Goal: Task Accomplishment & Management: Complete application form

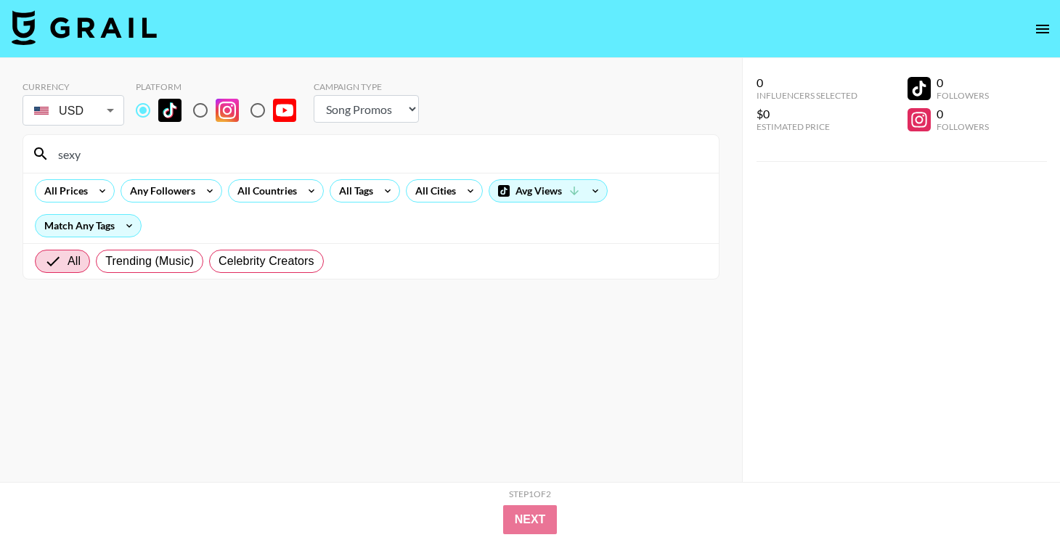
select select "Song"
click at [227, 153] on input "sexy" at bounding box center [379, 153] width 661 height 23
drag, startPoint x: 187, startPoint y: 155, endPoint x: 0, endPoint y: 127, distance: 189.4
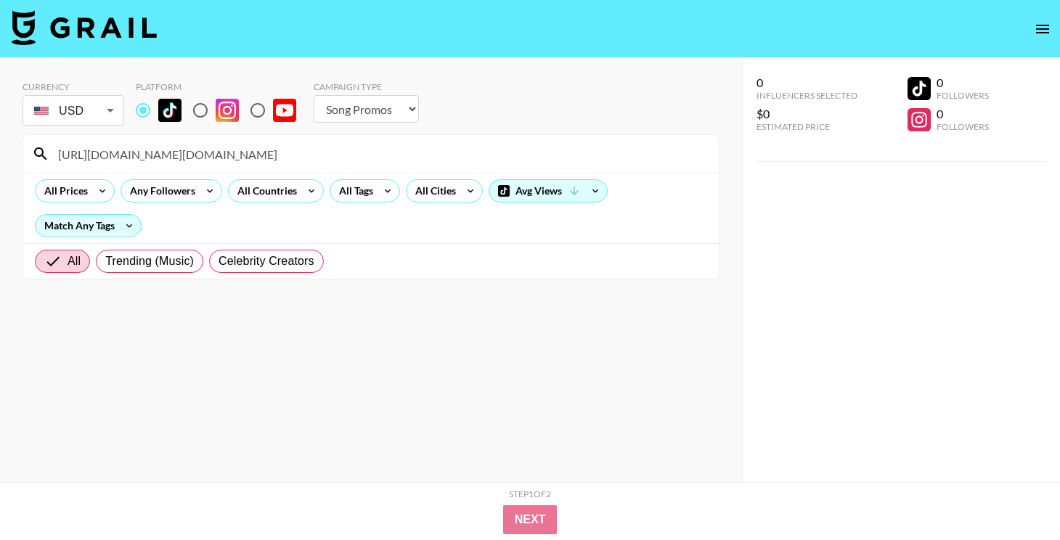
click at [0, 142] on div "Currency USD USD ​ Platform Campaign Type Choose Type... Song Promos Brand Prom…" at bounding box center [371, 299] width 742 height 482
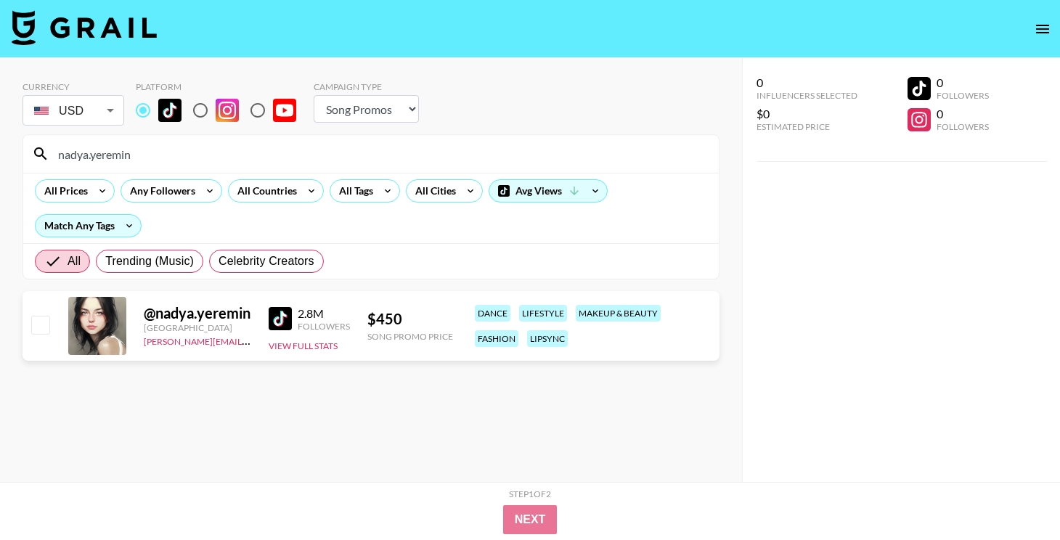
type input "nadya.yeremin"
click at [48, 327] on input "checkbox" at bounding box center [39, 324] width 17 height 17
checkbox input "true"
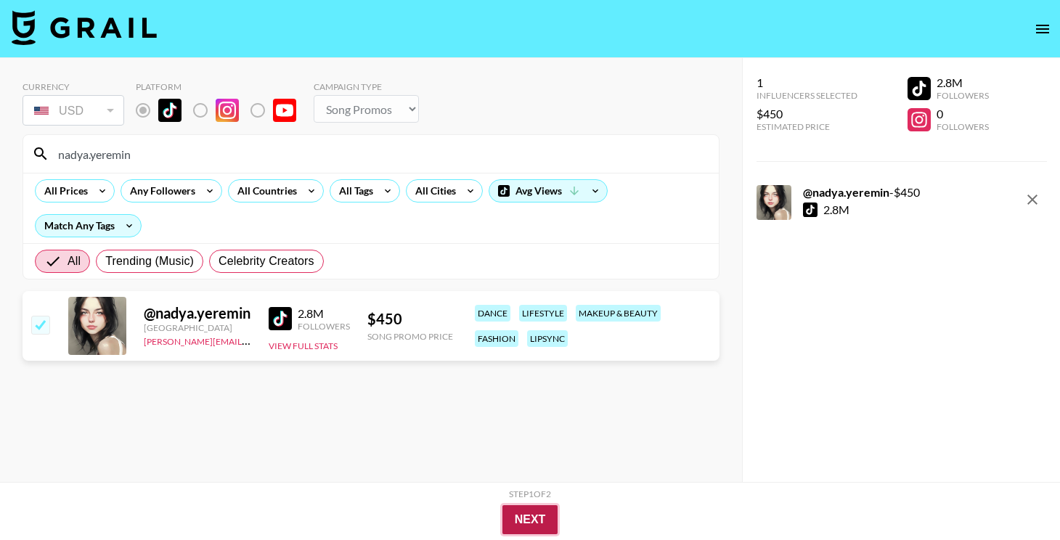
click at [510, 516] on button "Next" at bounding box center [530, 519] width 56 height 29
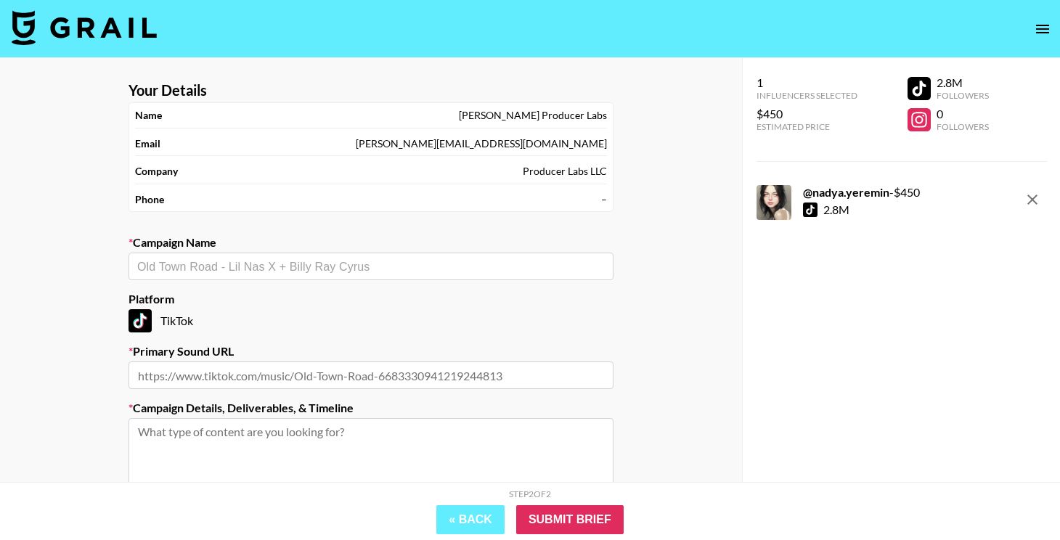
click at [305, 260] on input "text" at bounding box center [370, 266] width 467 height 17
click at [271, 287] on li "Slayyyter - CANNIBALISM!" at bounding box center [370, 297] width 485 height 23
type input "Slayyyter - CANNIBALISM!"
type input "[URL][DOMAIN_NAME]"
type textarea "TikTok -- Creators can do what they want but aimed towards some sort of trend, …"
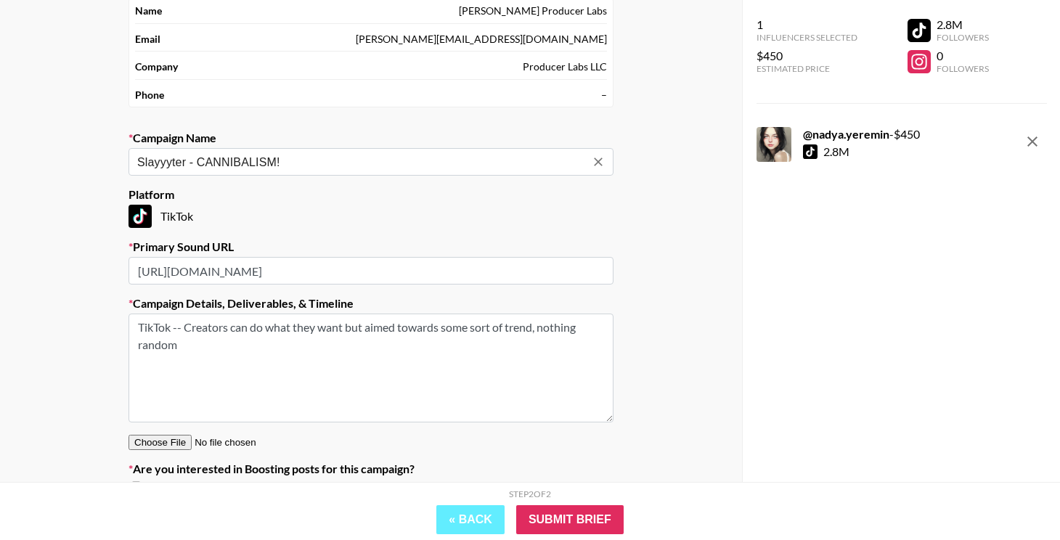
scroll to position [113, 0]
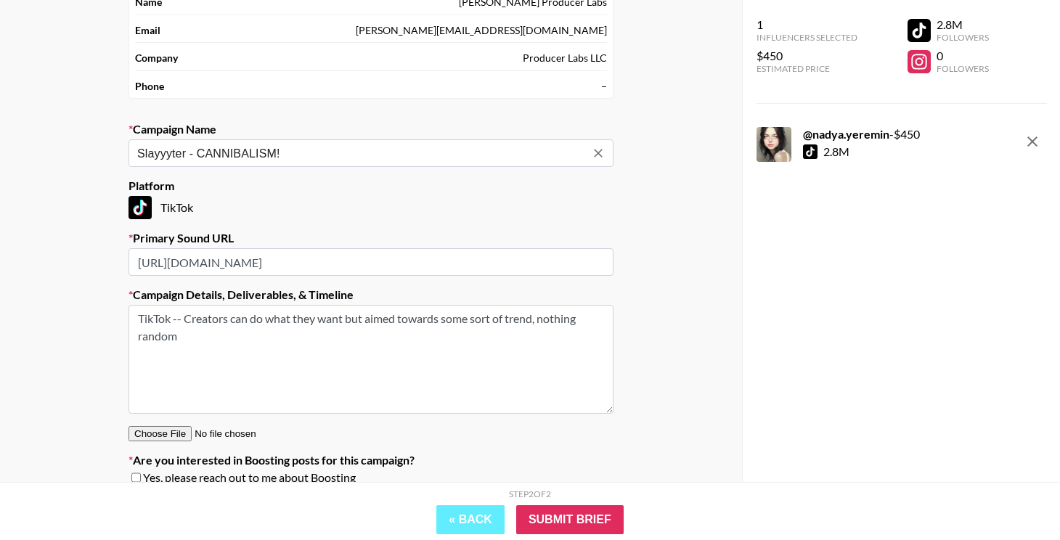
type input "Slayyyter - CANNIBALISM!"
drag, startPoint x: 221, startPoint y: 329, endPoint x: 197, endPoint y: 314, distance: 28.0
click at [197, 314] on textarea "TikTok -- Creators can do what they want but aimed towards some sort of trend, …" at bounding box center [370, 359] width 485 height 109
click at [210, 314] on textarea "TikTok -- anythig engaging" at bounding box center [370, 359] width 485 height 109
click at [305, 325] on textarea "TikTok -- anything engaging" at bounding box center [370, 359] width 485 height 109
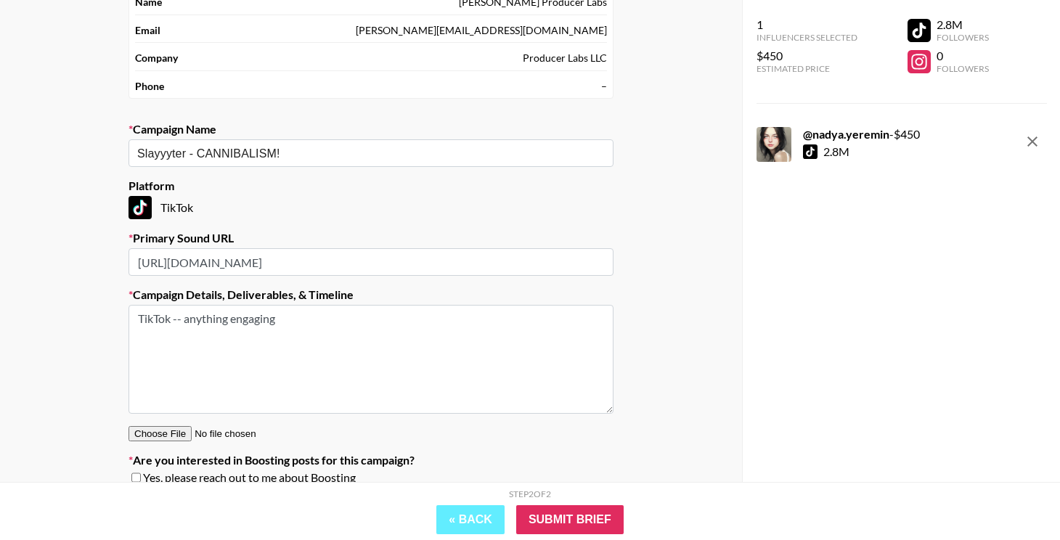
click at [260, 324] on textarea "TikTok -- anything engaging" at bounding box center [370, 359] width 485 height 109
click at [416, 317] on textarea "TikTok -- anything that would get good engagement, optional text-on-screen" at bounding box center [370, 359] width 485 height 109
click at [565, 324] on textarea "TikTok -- anything that would get good engagement, possible text-on-screen" at bounding box center [370, 359] width 485 height 109
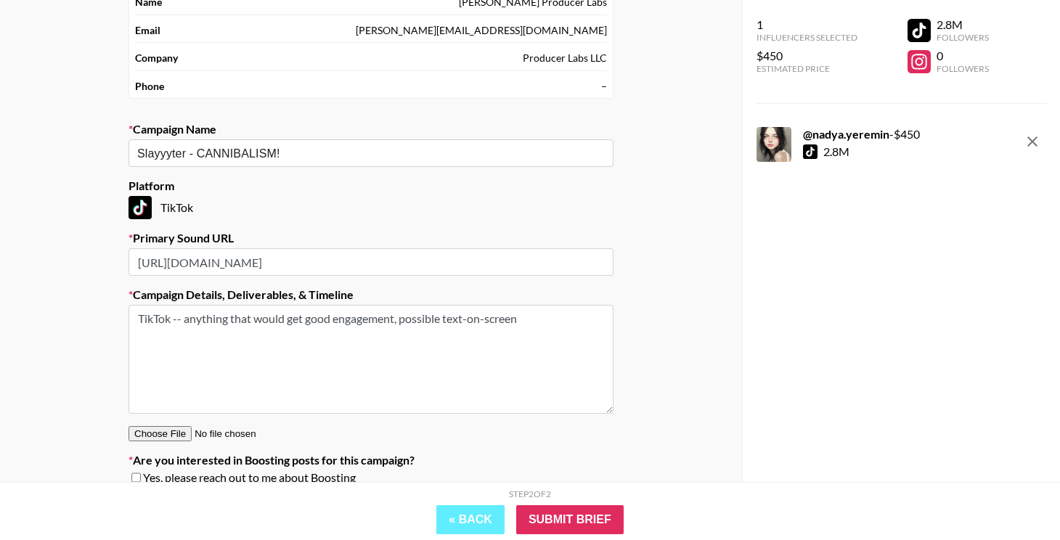
click at [403, 320] on textarea "TikTok -- anything that would get good engagement, possible text-on-screen" at bounding box center [370, 359] width 485 height 109
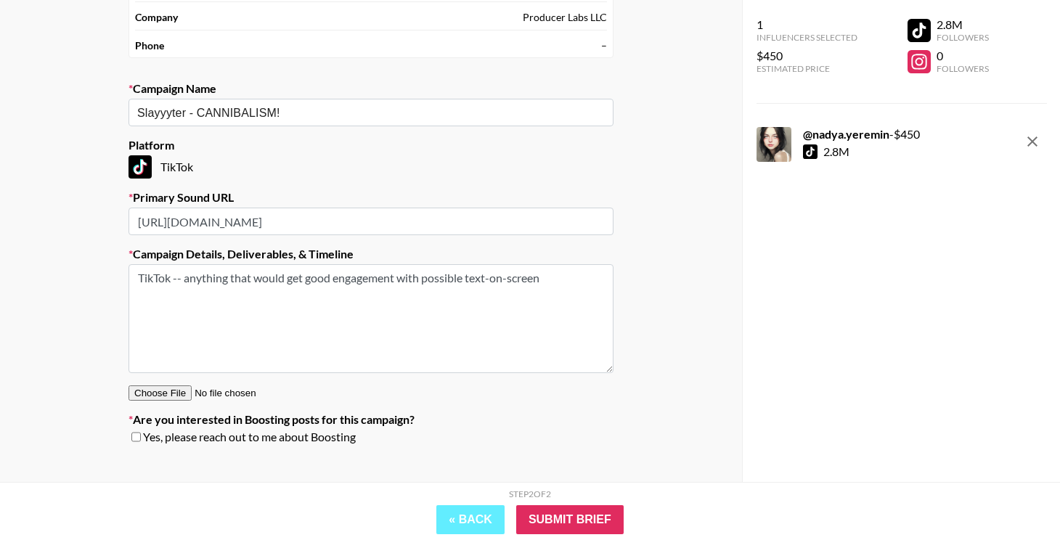
scroll to position [174, 0]
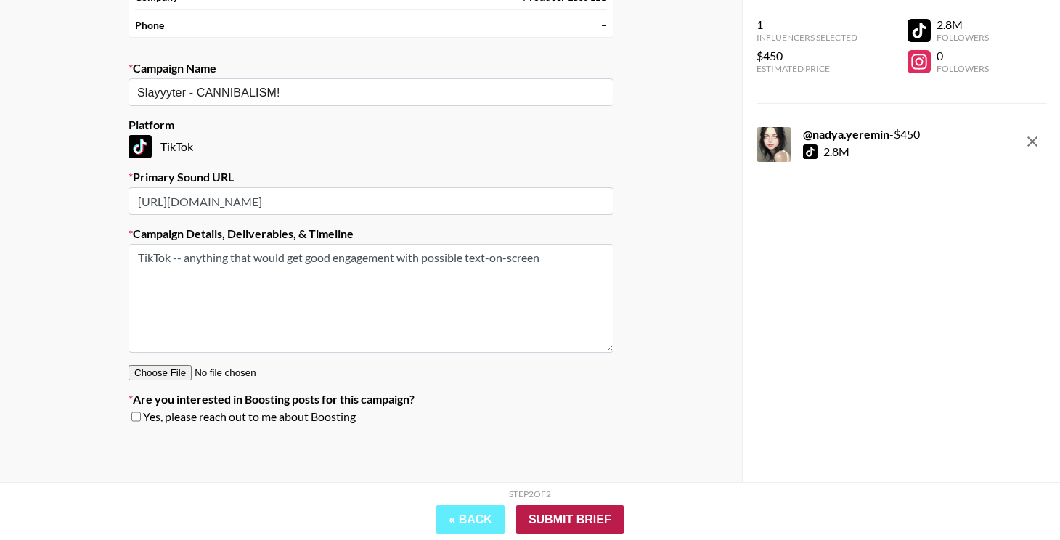
type textarea "TikTok -- anything that would get good engagement with possible text-on-screen"
click at [558, 518] on input "Submit Brief" at bounding box center [569, 519] width 107 height 29
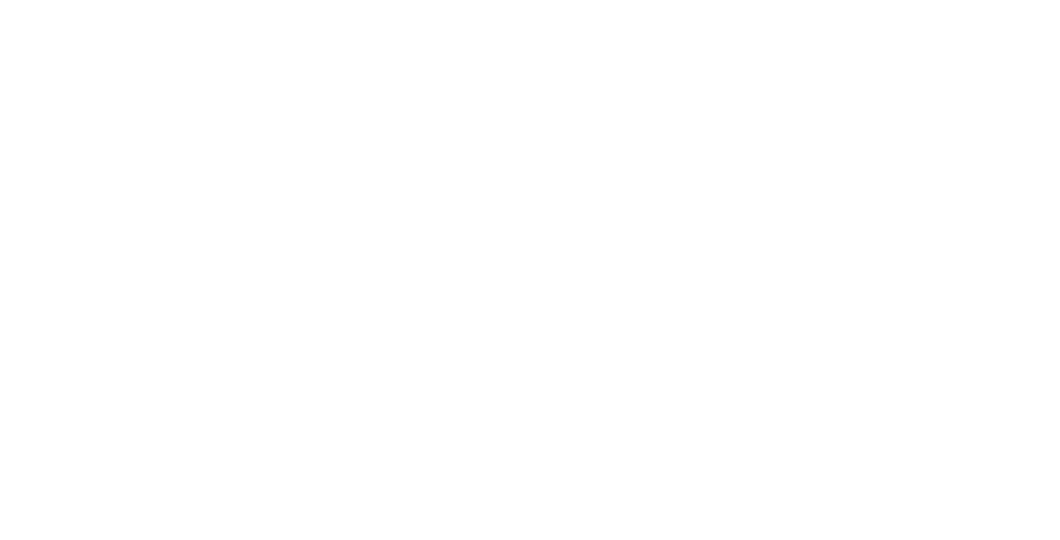
select select "Song"
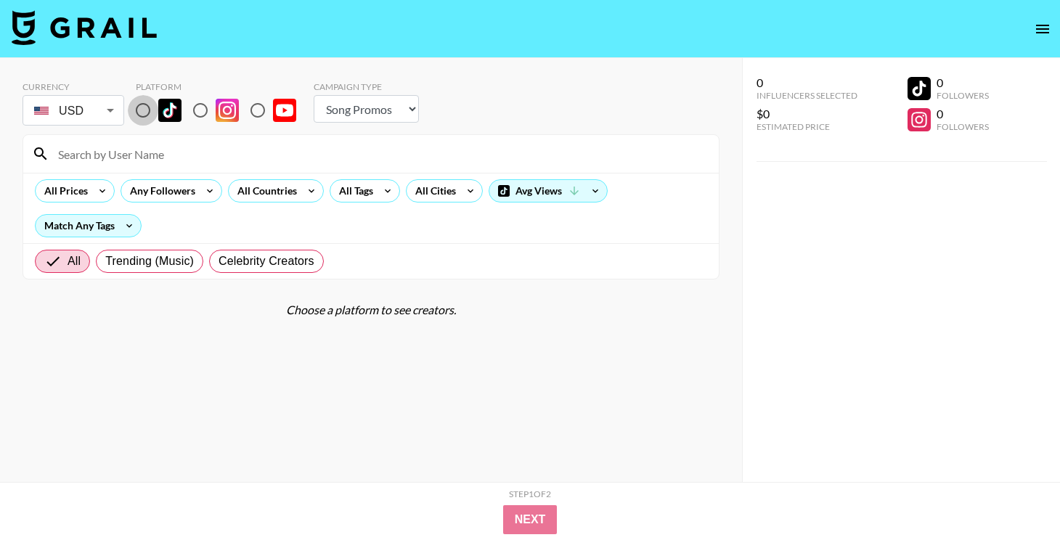
click at [139, 110] on input "radio" at bounding box center [143, 110] width 30 height 30
radio input "true"
